Goal: Download file/media

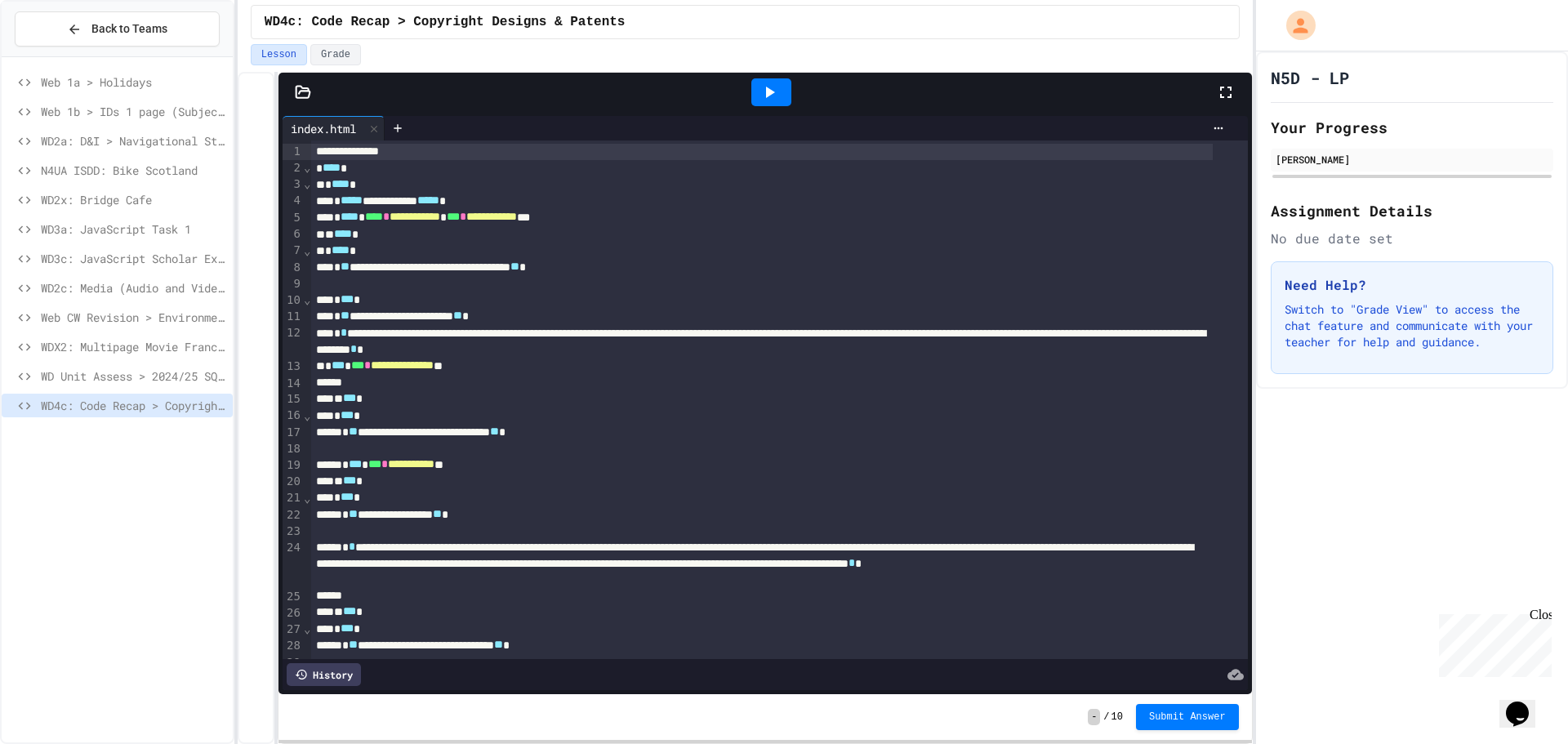
drag, startPoint x: 1232, startPoint y: 92, endPoint x: 1227, endPoint y: 190, distance: 98.1
click at [1229, 92] on icon at bounding box center [1226, 92] width 20 height 20
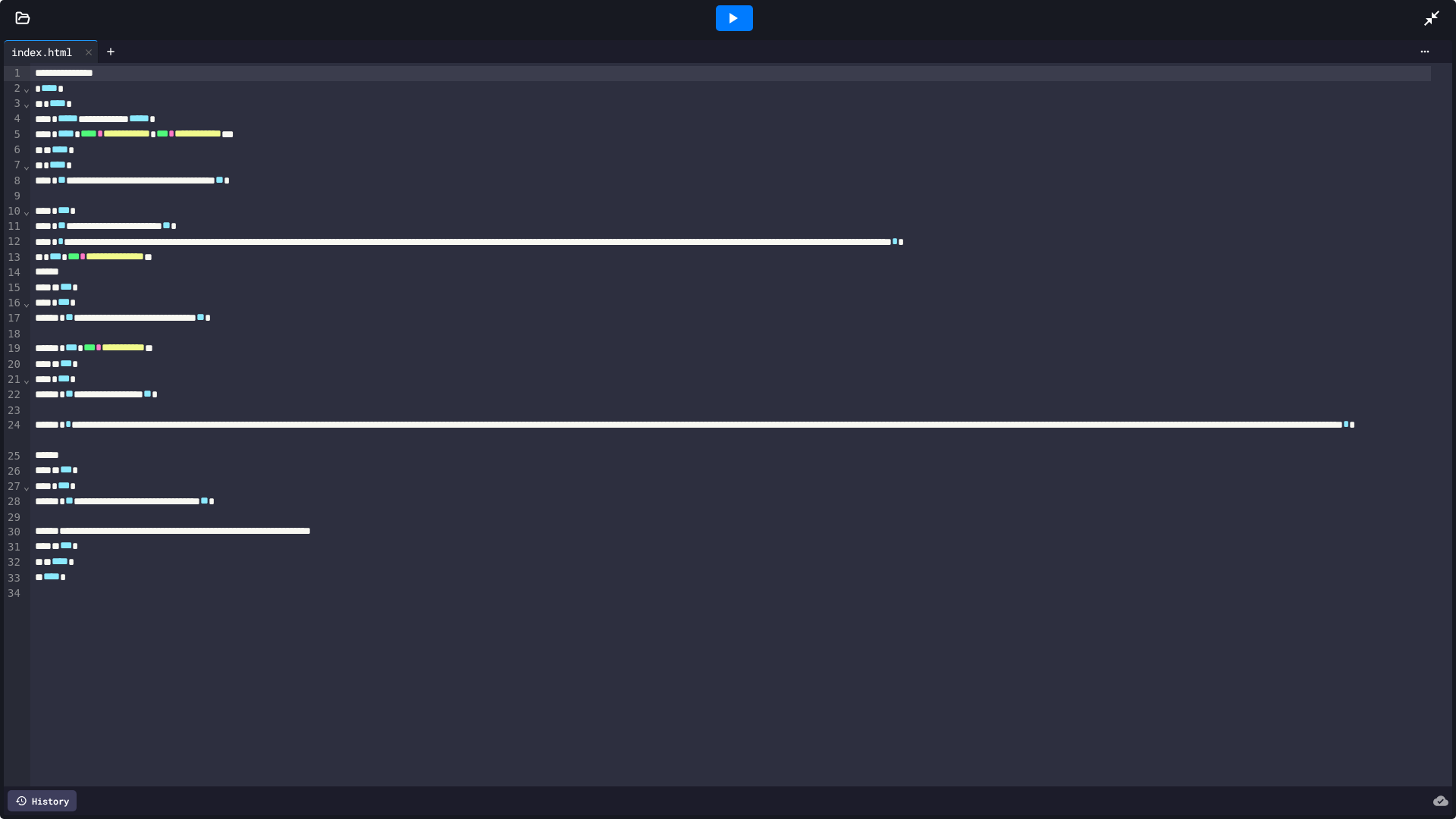
click at [734, 17] on icon at bounding box center [733, 18] width 8 height 11
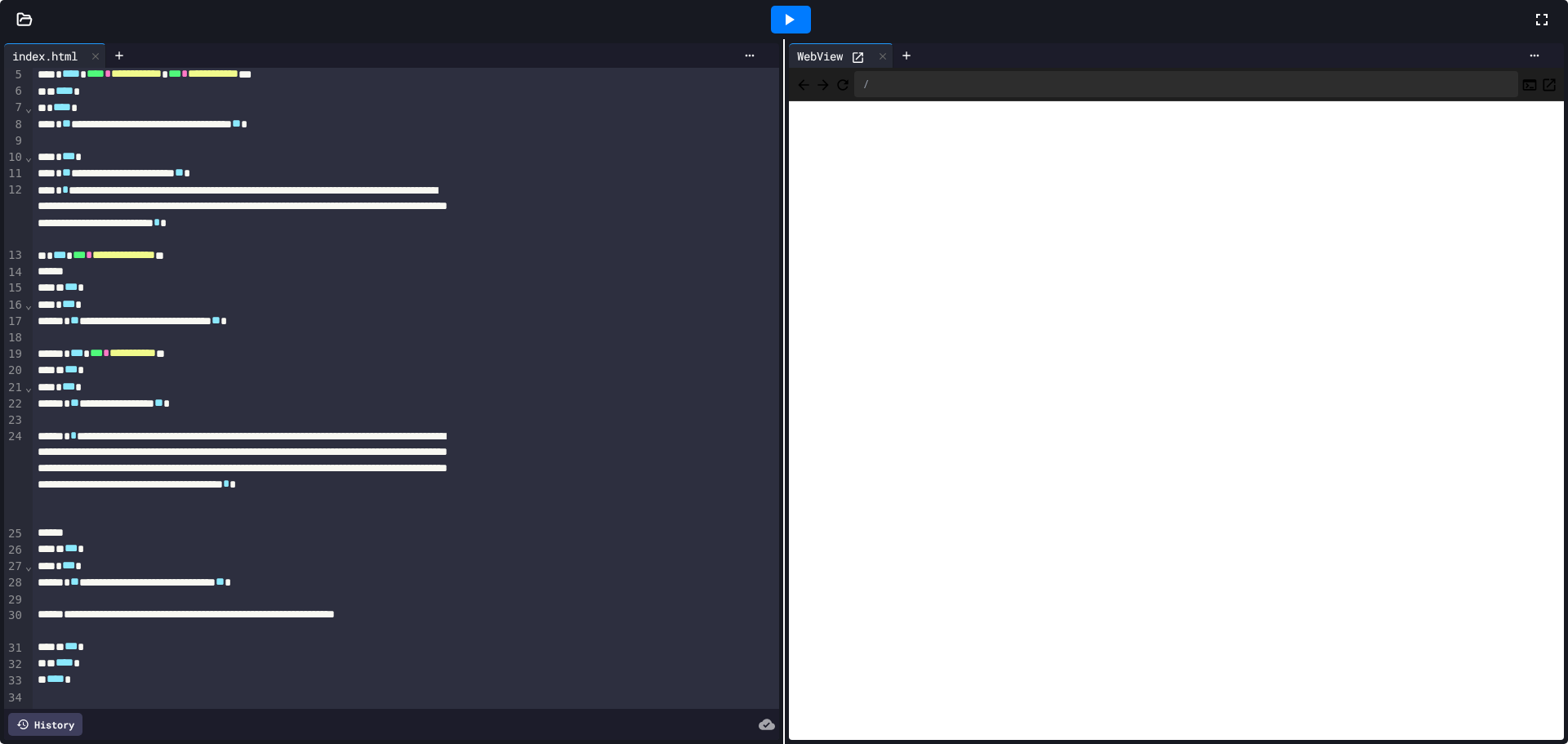
scroll to position [218, 0]
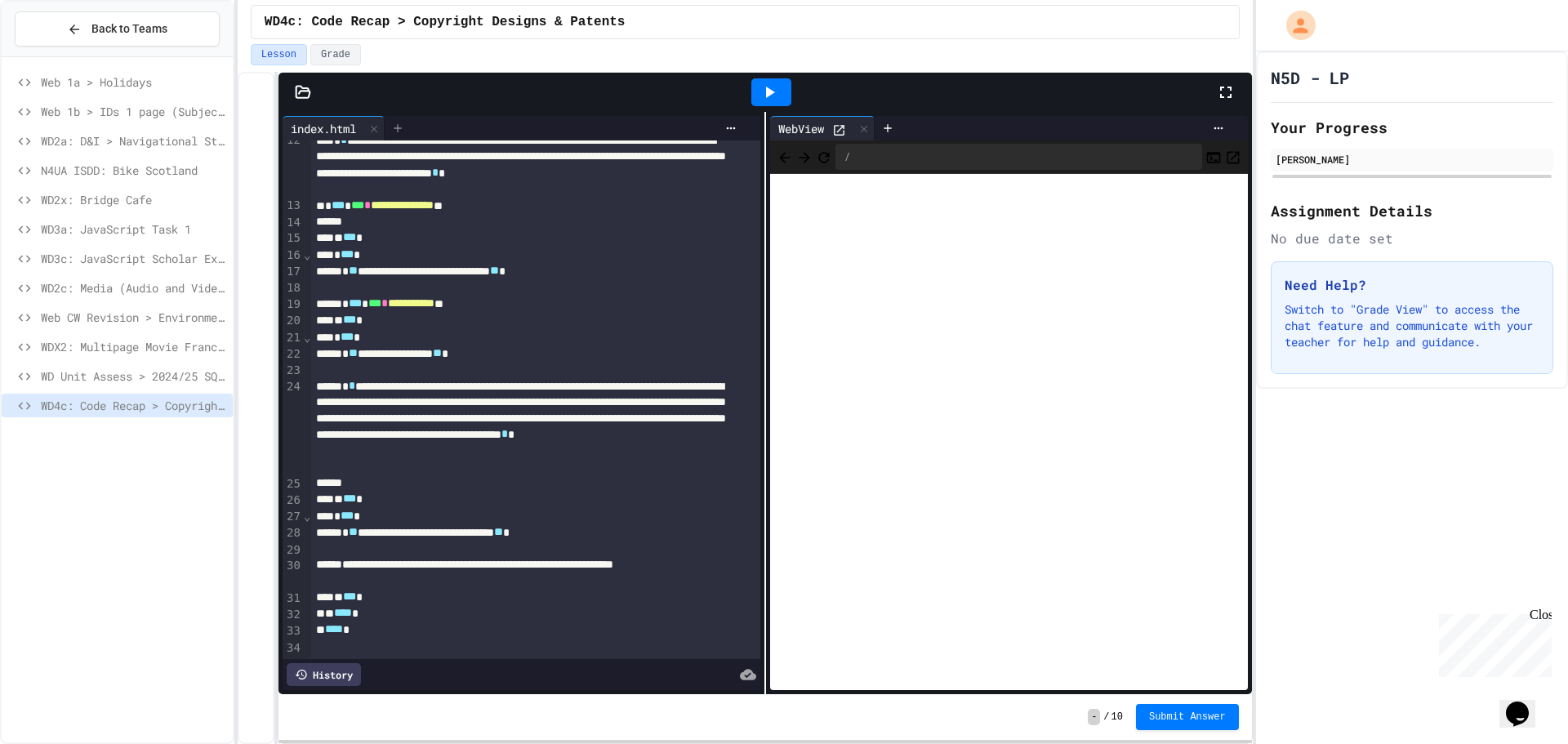
click at [394, 124] on div at bounding box center [398, 129] width 26 height 25
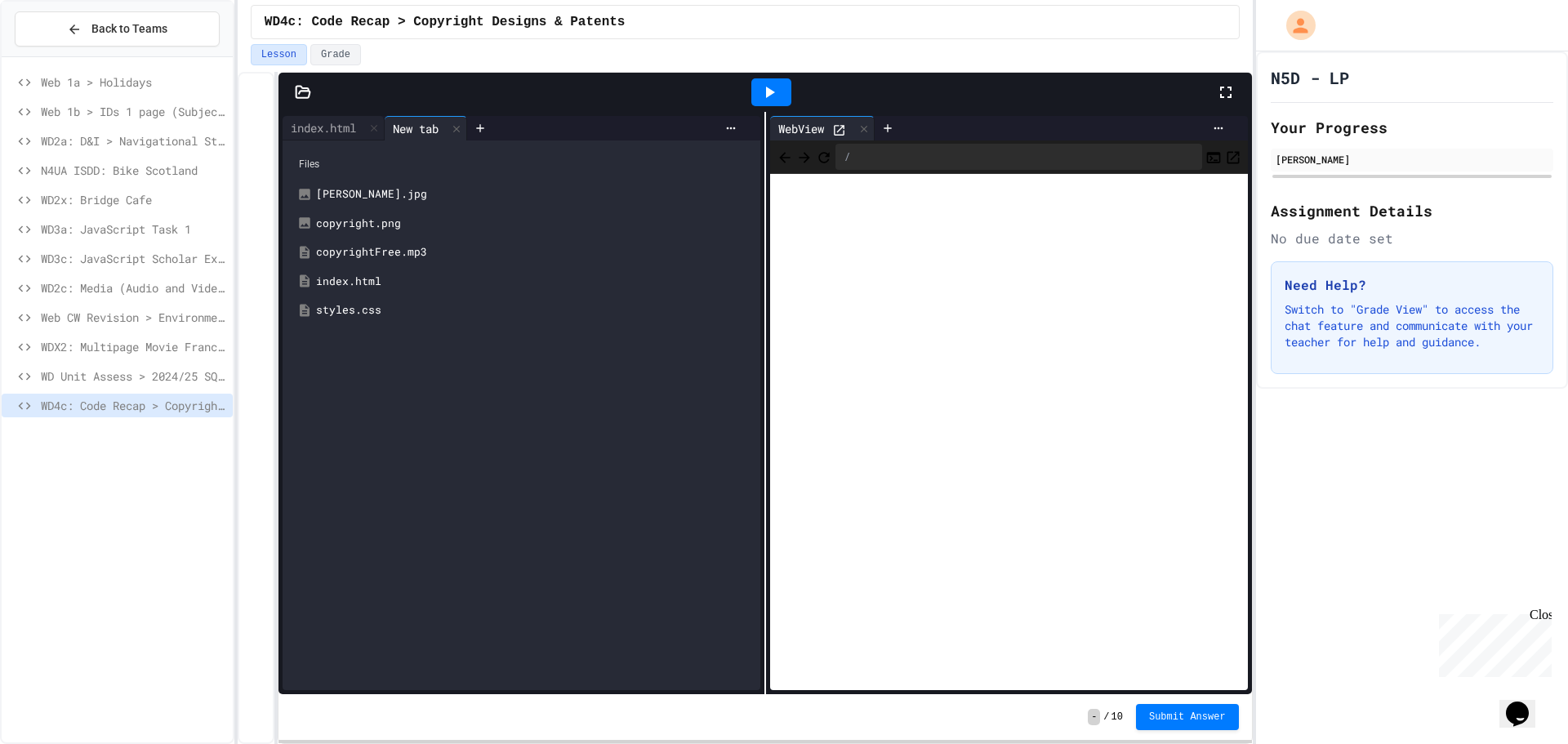
click at [397, 242] on div "copyrightFree.mp3" at bounding box center [522, 252] width 461 height 30
